Goal: Register for event/course

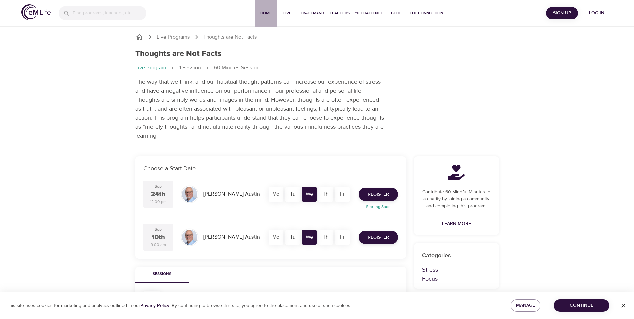
click at [268, 12] on span "Home" at bounding box center [266, 13] width 16 height 7
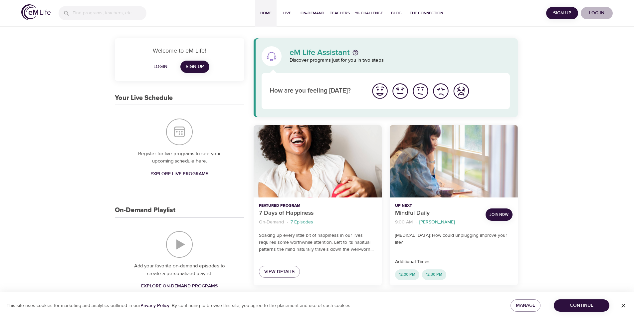
click at [598, 13] on span "Log in" at bounding box center [597, 13] width 27 height 8
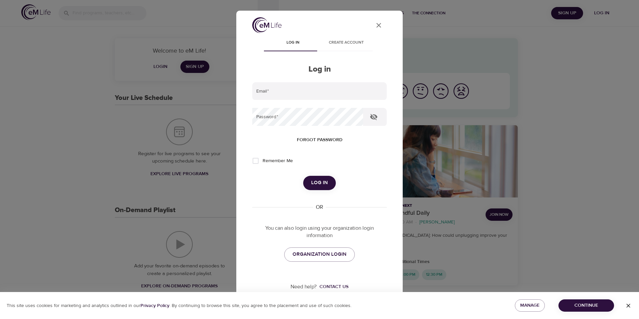
type input "[EMAIL_ADDRESS][DOMAIN_NAME]"
click at [313, 181] on span "Log in" at bounding box center [319, 182] width 17 height 9
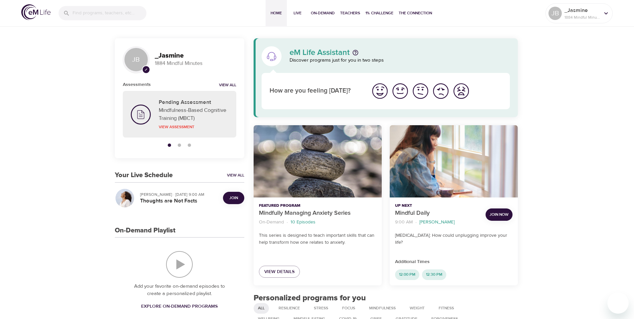
click at [400, 94] on img "I'm feeling good" at bounding box center [400, 91] width 18 height 18
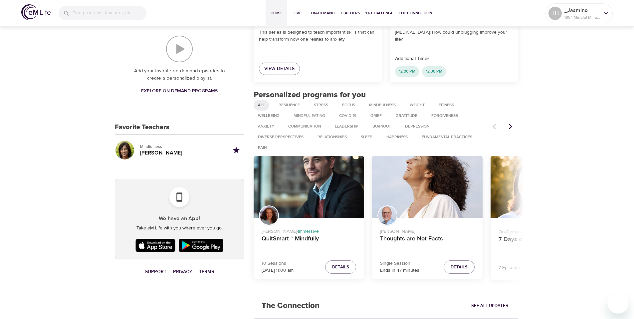
scroll to position [214, 0]
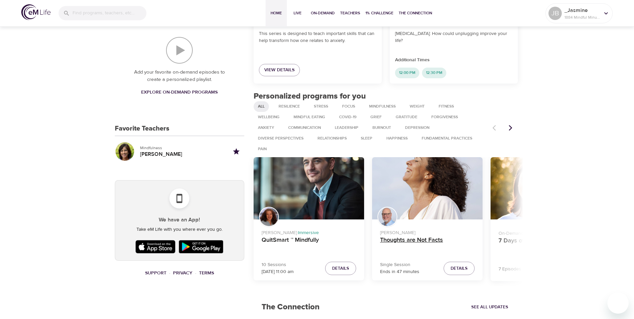
click at [428, 241] on h4 "Thoughts are Not Facts" at bounding box center [427, 244] width 95 height 16
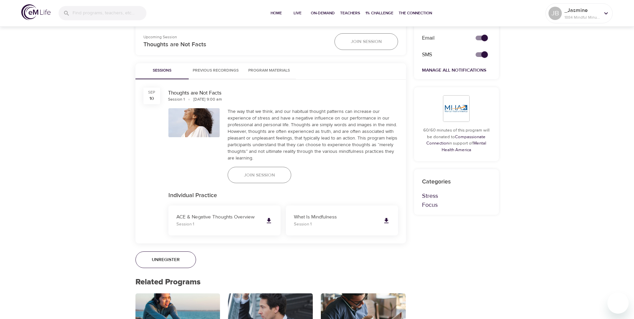
scroll to position [299, 0]
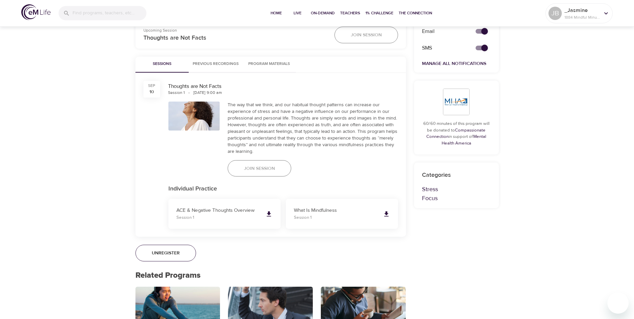
click at [267, 168] on span "Join Session" at bounding box center [259, 168] width 31 height 8
